Goal: Communication & Community: Answer question/provide support

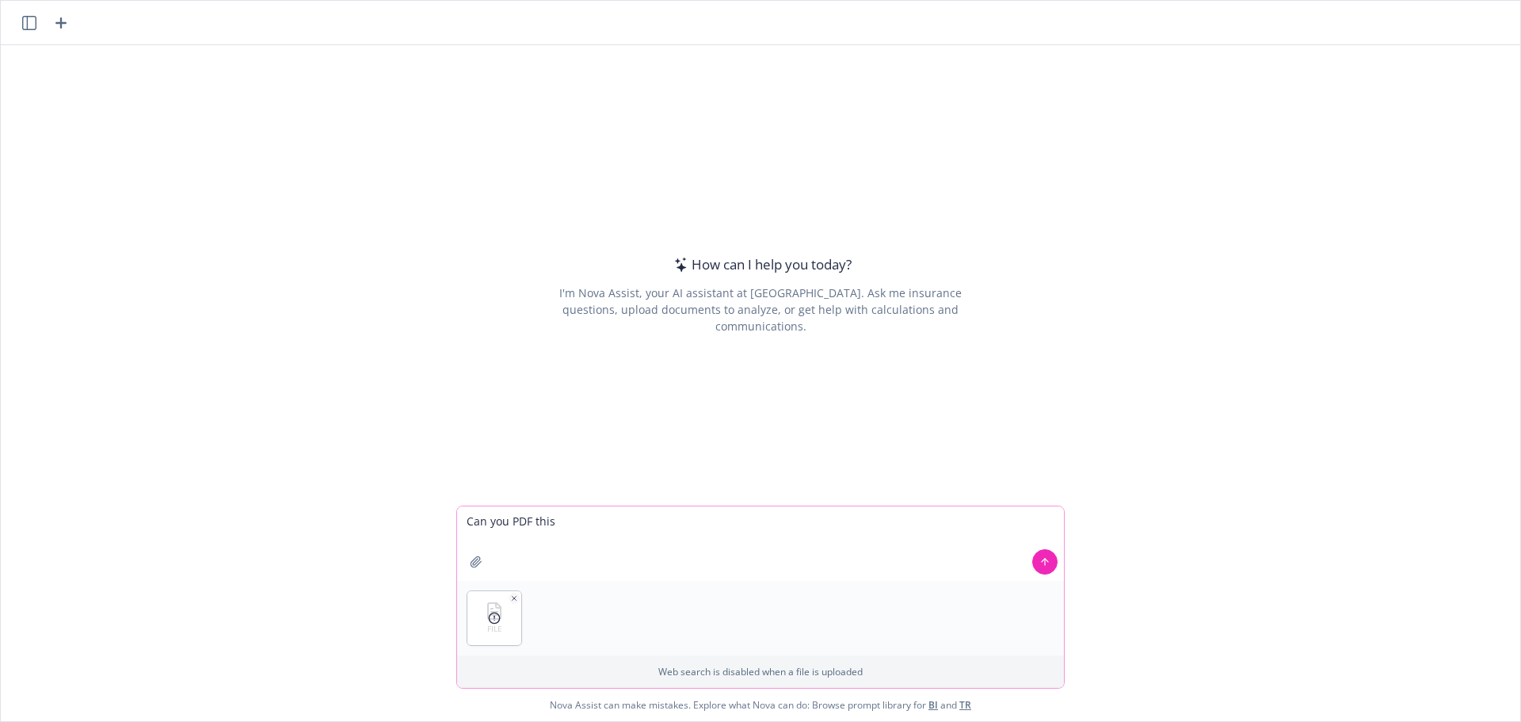
type textarea "Can you PDF this"
click at [1040, 564] on icon at bounding box center [1045, 561] width 11 height 11
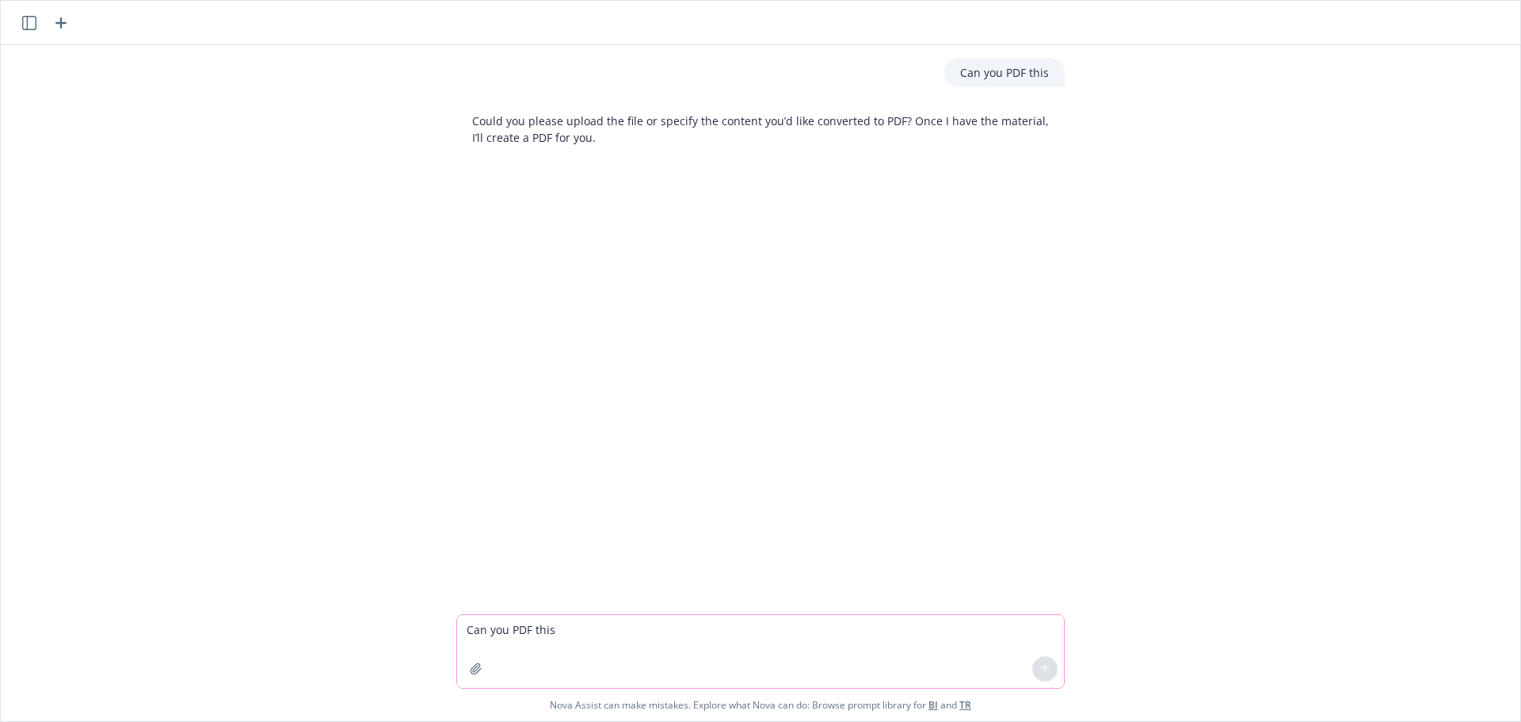
click at [586, 642] on textarea "Can you PDF this" at bounding box center [760, 651] width 607 height 73
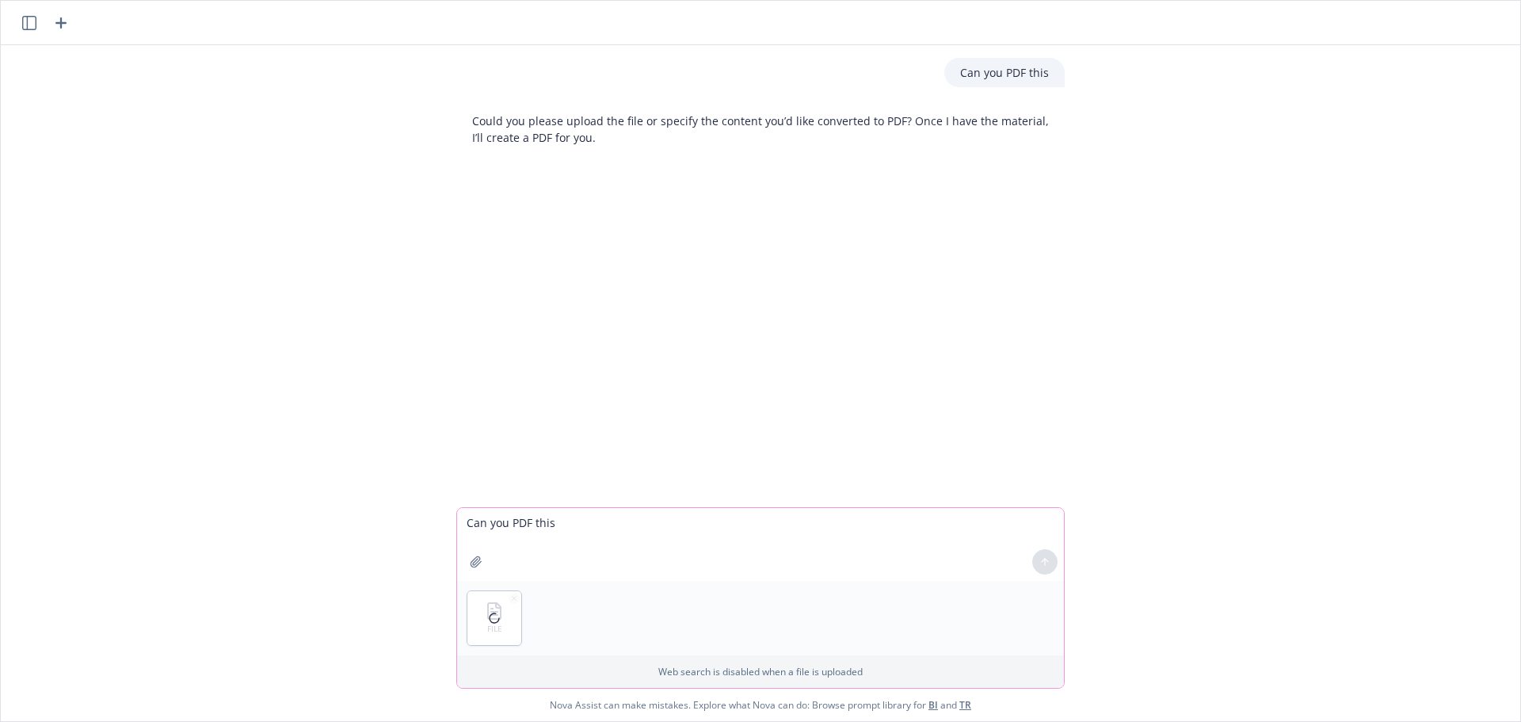
click at [539, 519] on textarea "Can you PDF this" at bounding box center [760, 544] width 607 height 73
type textarea "Can you PDF this"
click at [509, 599] on button "button" at bounding box center [514, 598] width 11 height 11
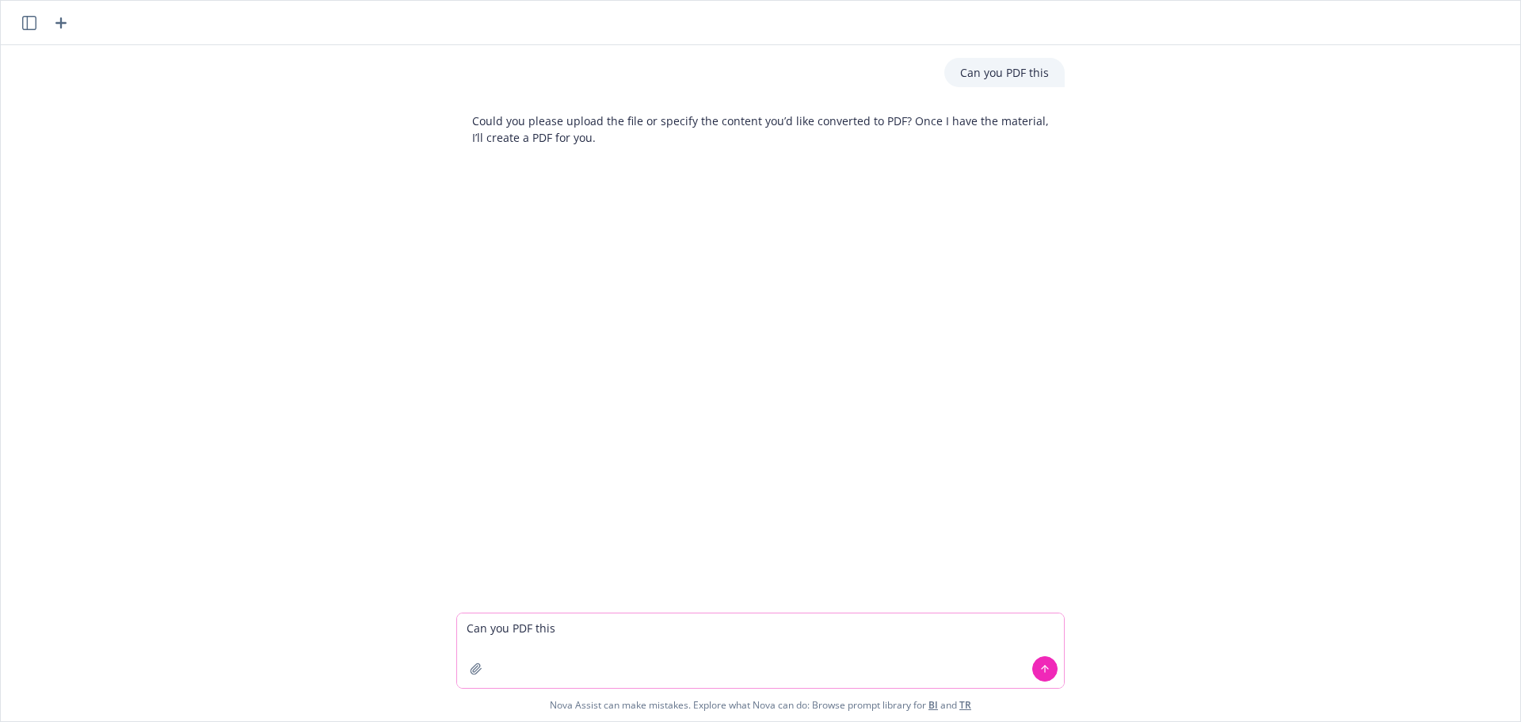
click at [471, 669] on icon "button" at bounding box center [476, 668] width 10 height 10
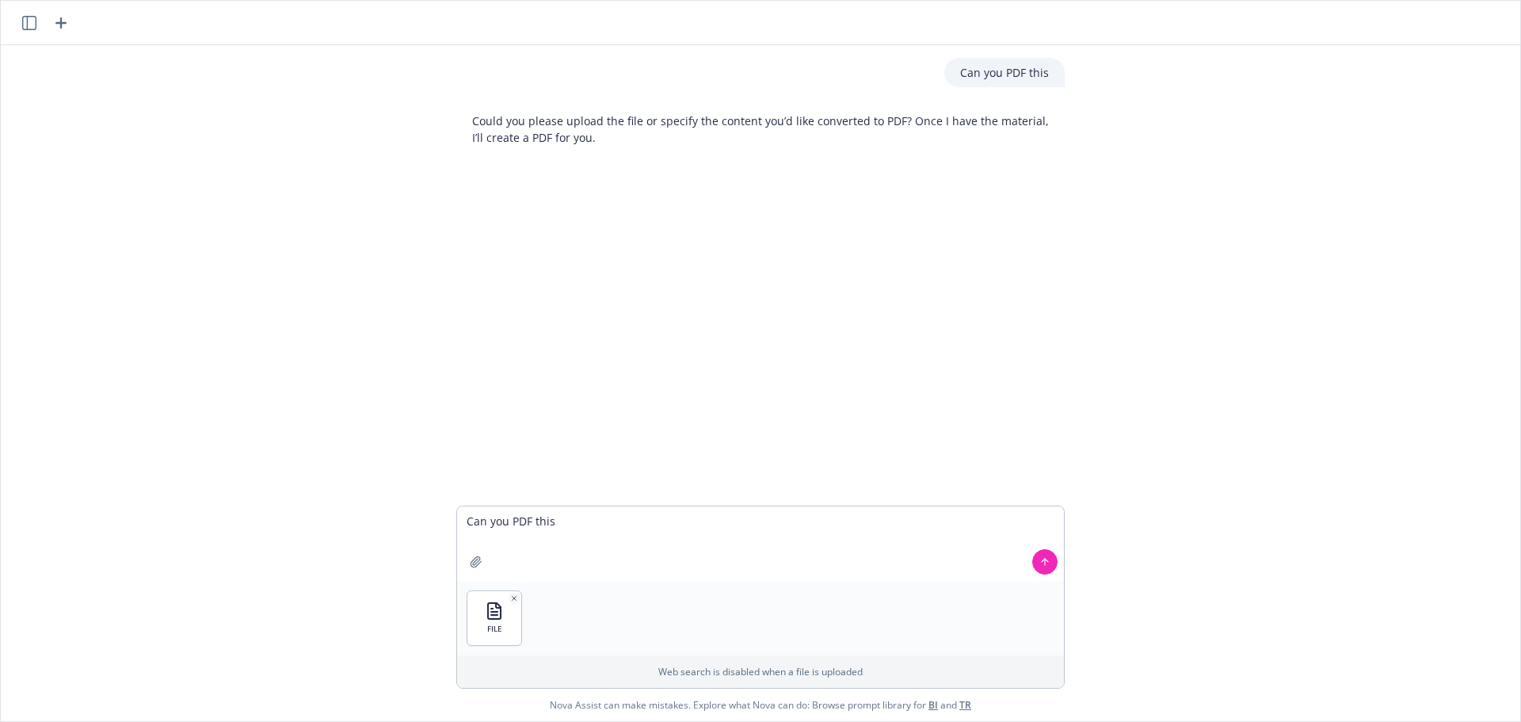
click at [1040, 563] on icon at bounding box center [1045, 561] width 11 height 11
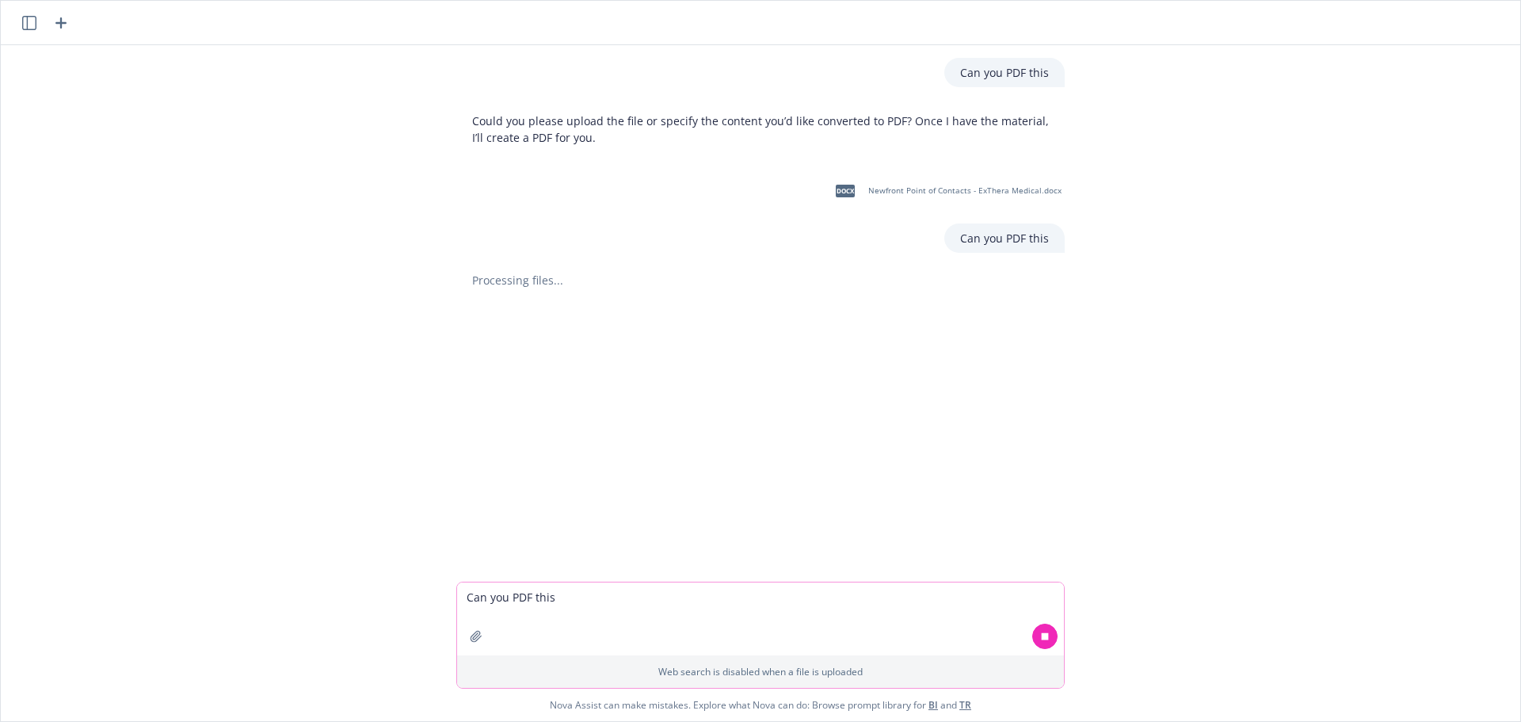
click at [679, 612] on textarea "Can you PDF this" at bounding box center [760, 618] width 607 height 73
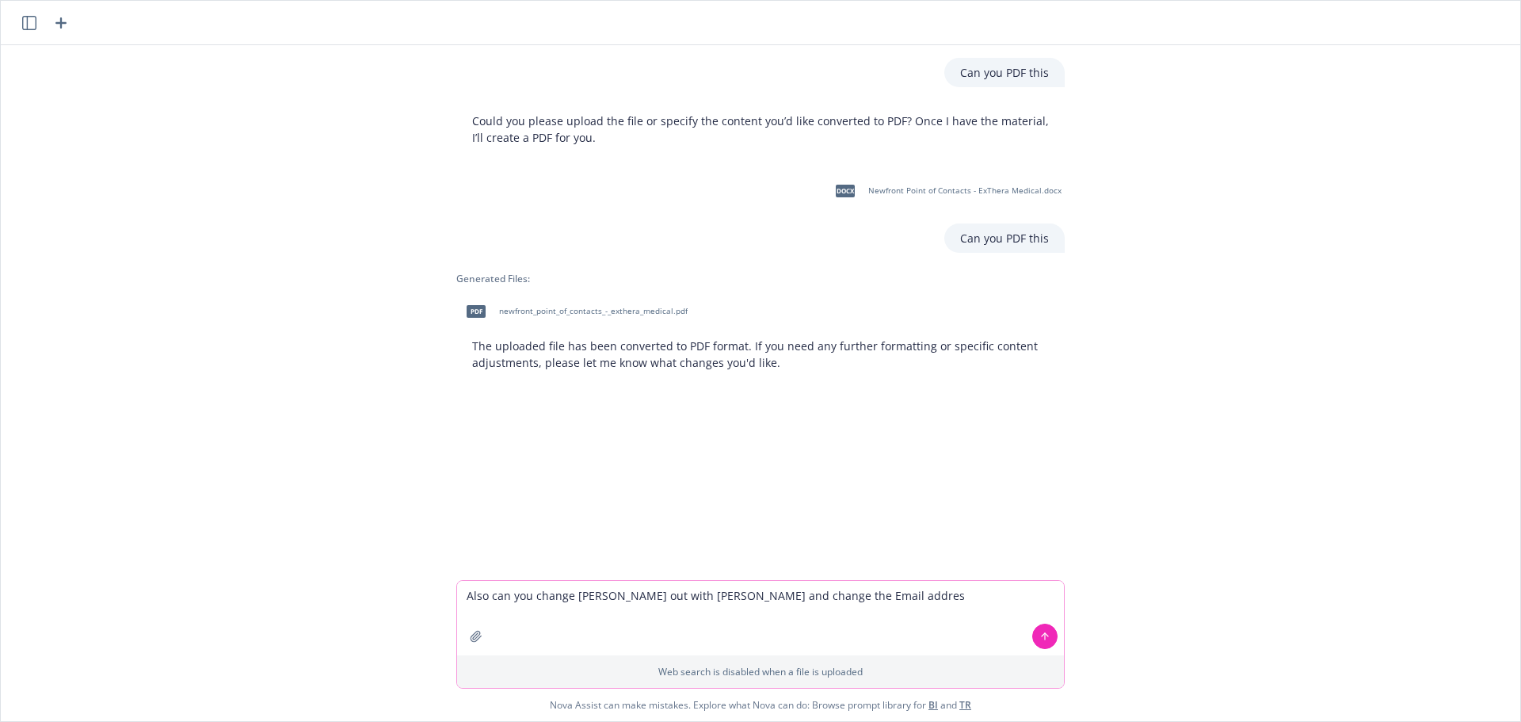
type textarea "Also can you change [PERSON_NAME] out with [PERSON_NAME] and change the Email a…"
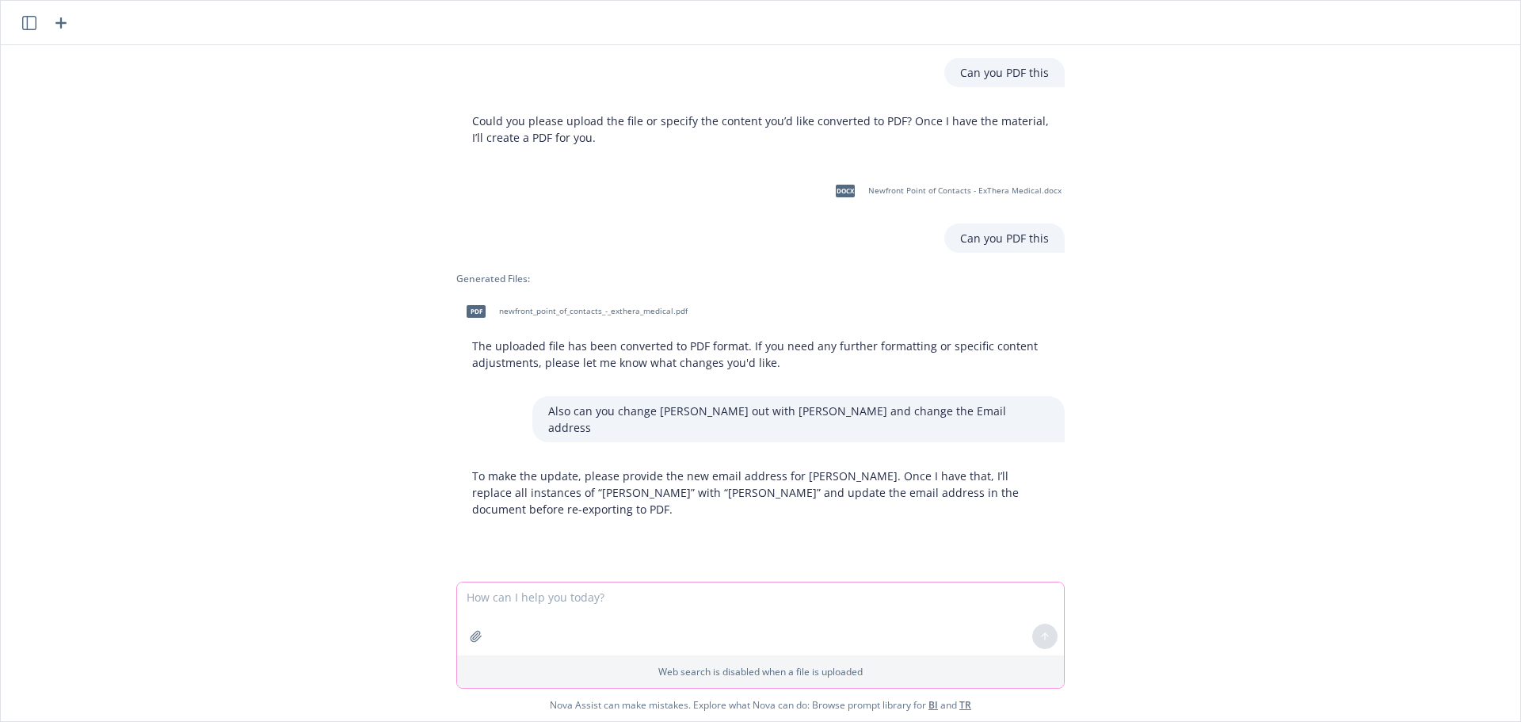
click at [649, 606] on textarea at bounding box center [760, 618] width 607 height 73
type textarea "same thing. First name . Last name"
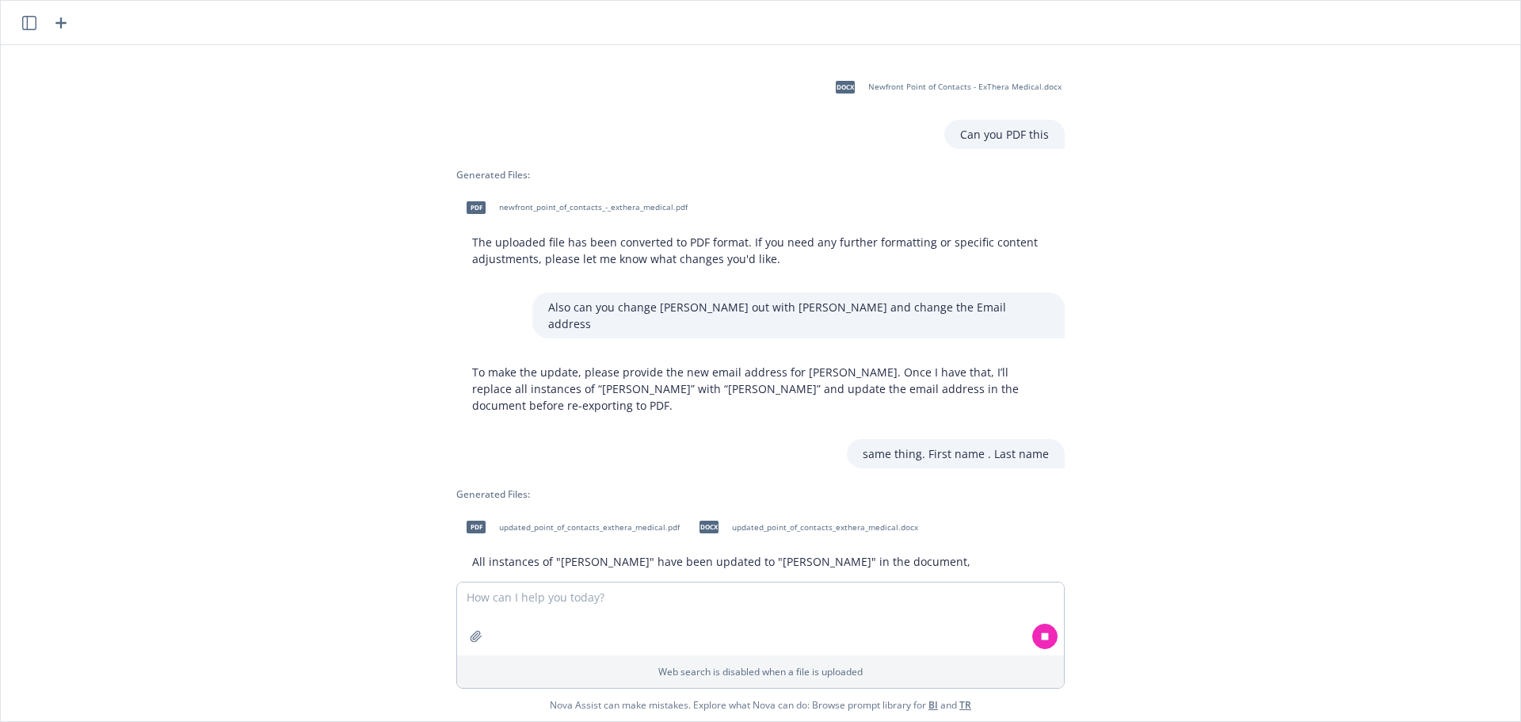
scroll to position [120, 0]
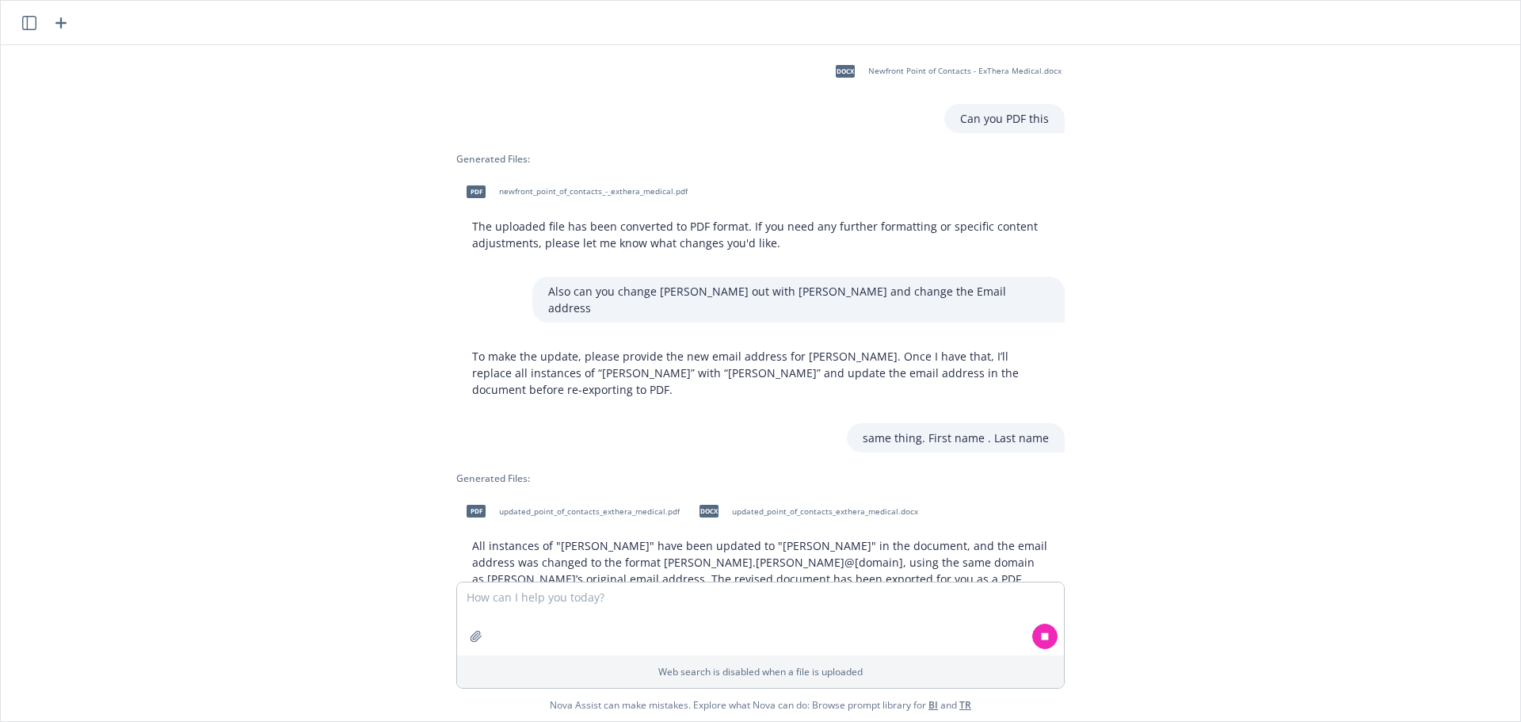
click at [616, 506] on span "updated_point_of_contacts_exthera_medical.pdf" at bounding box center [589, 511] width 181 height 10
click at [616, 498] on div "pdf updated_point_of_contacts_exthera_medical.pdf docx updated_point_of_contact…" at bounding box center [760, 511] width 609 height 40
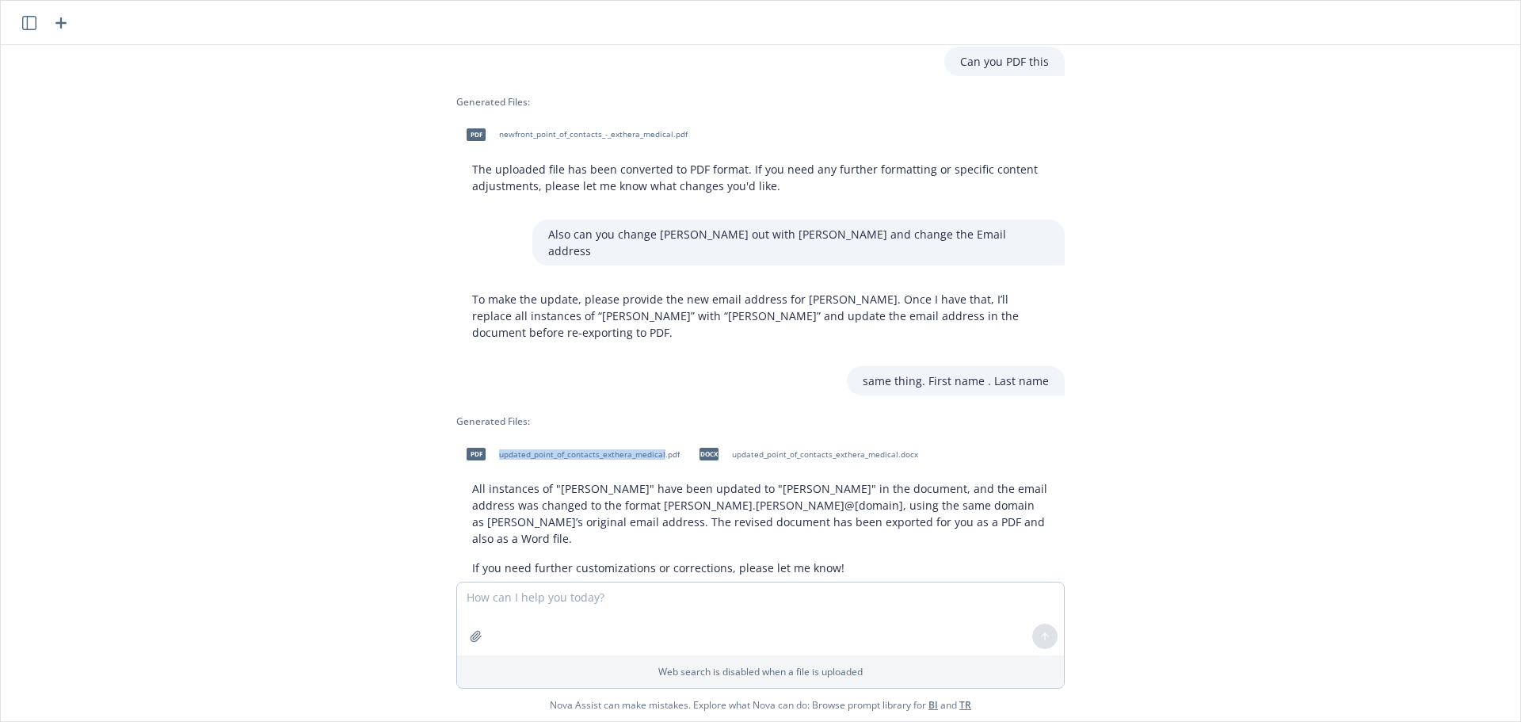
scroll to position [182, 0]
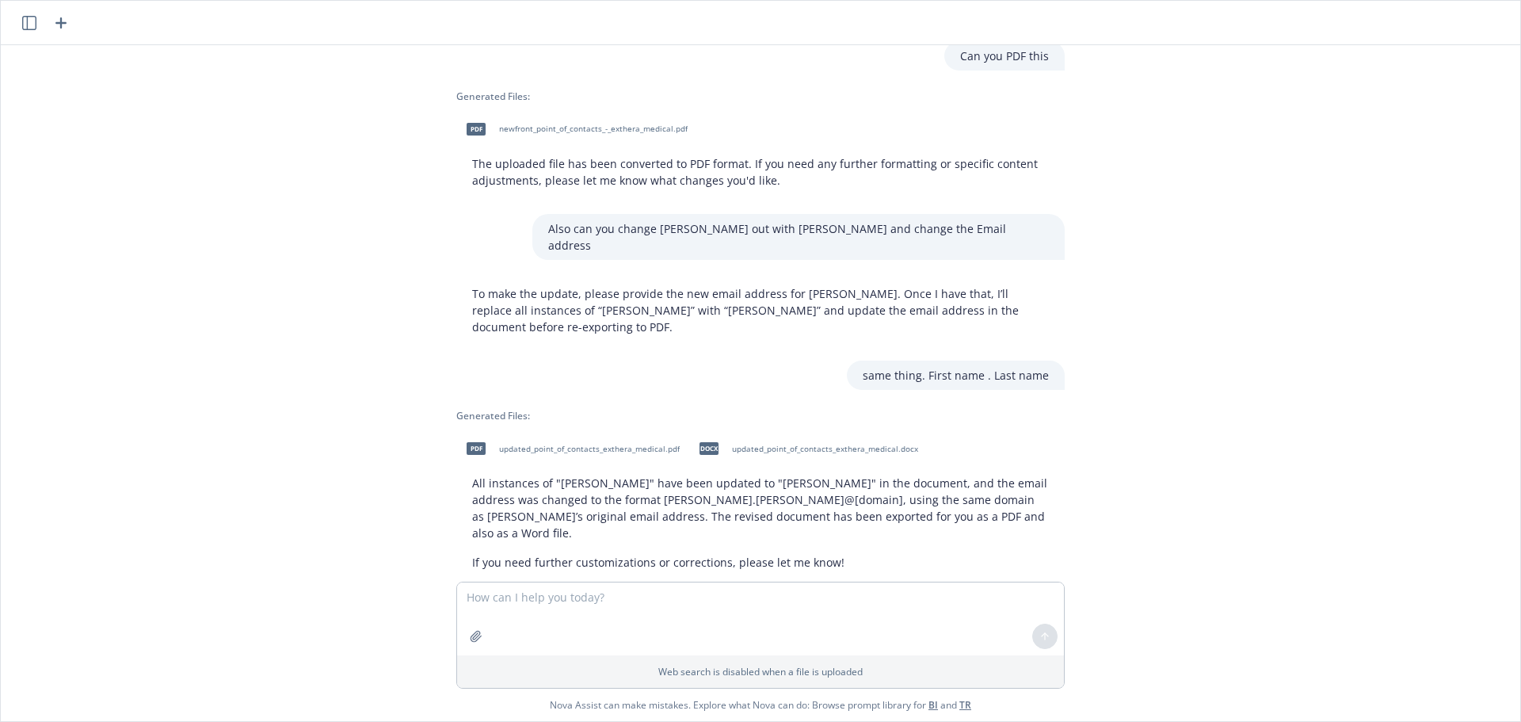
click at [760, 444] on span "updated_point_of_contacts_exthera_medical.docx" at bounding box center [825, 449] width 186 height 10
click at [760, 437] on div "pdf updated_point_of_contacts_exthera_medical.pdf docx updated_point_of_contact…" at bounding box center [760, 449] width 609 height 40
